Goal: Check status: Check status

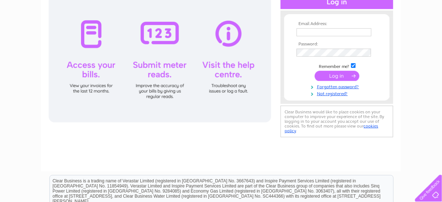
scroll to position [87, 0]
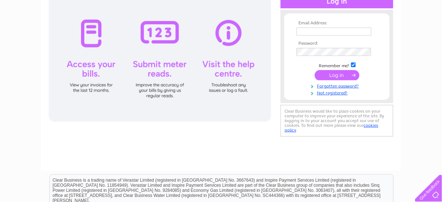
type input "[EMAIL_ADDRESS][DOMAIN_NAME]"
click at [337, 76] on input "submit" at bounding box center [337, 75] width 45 height 10
click at [334, 73] on input "submit" at bounding box center [337, 75] width 45 height 10
click at [333, 75] on input "submit" at bounding box center [337, 75] width 45 height 10
click at [354, 75] on input "submit" at bounding box center [337, 75] width 45 height 10
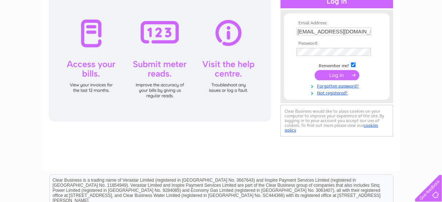
click at [354, 75] on input "submit" at bounding box center [337, 75] width 45 height 10
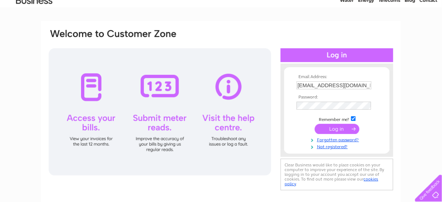
scroll to position [0, 0]
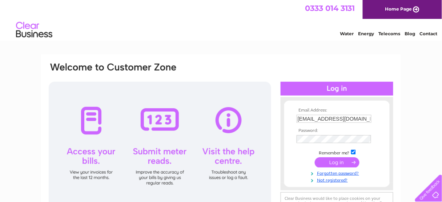
click at [332, 87] on div at bounding box center [336, 89] width 113 height 14
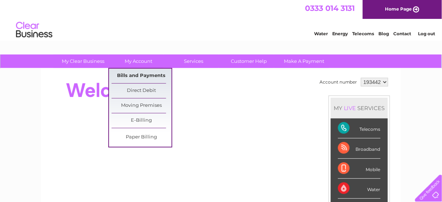
click at [146, 76] on link "Bills and Payments" at bounding box center [141, 76] width 60 height 15
click at [146, 74] on link "Bills and Payments" at bounding box center [141, 76] width 60 height 15
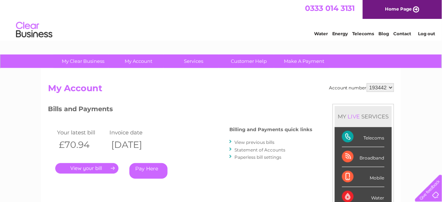
click at [90, 170] on link "." at bounding box center [86, 168] width 63 height 11
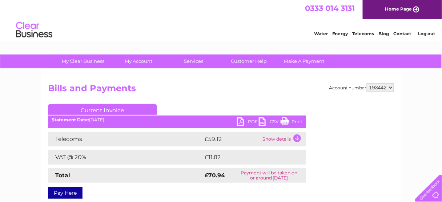
click at [296, 119] on link "Print" at bounding box center [291, 122] width 22 height 11
click at [425, 33] on link "Log out" at bounding box center [426, 33] width 17 height 5
